Goal: Transaction & Acquisition: Purchase product/service

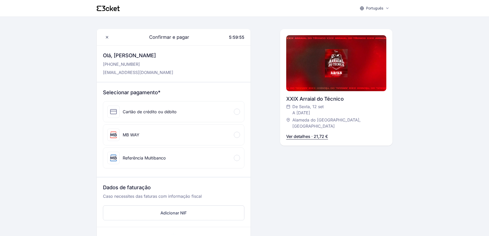
click at [183, 132] on div "MB WAY" at bounding box center [173, 135] width 141 height 21
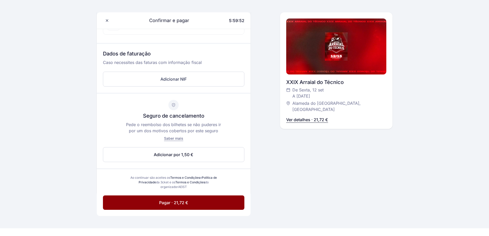
scroll to position [180, 0]
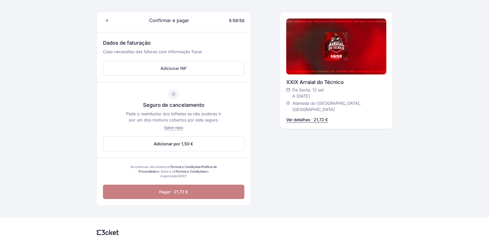
click at [202, 189] on button "Pagar · 21,72 €" at bounding box center [174, 192] width 142 height 14
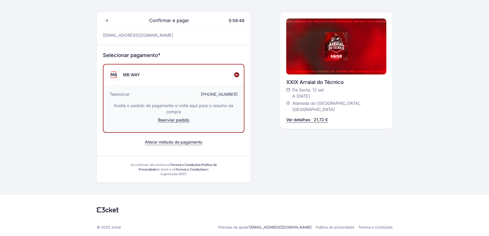
scroll to position [37, 0]
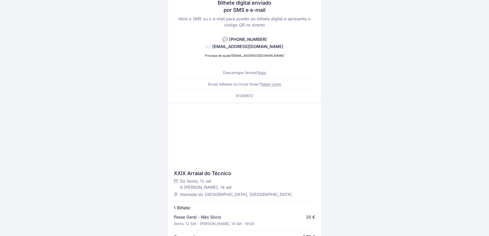
scroll to position [74, 0]
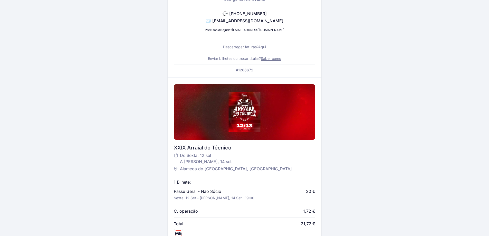
click at [241, 124] on div at bounding box center [245, 112] width 142 height 56
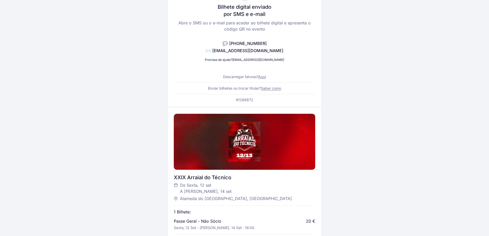
scroll to position [0, 0]
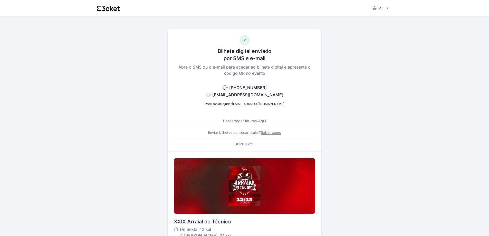
click at [265, 121] on link "Aqui" at bounding box center [262, 121] width 8 height 4
